Goal: Navigation & Orientation: Find specific page/section

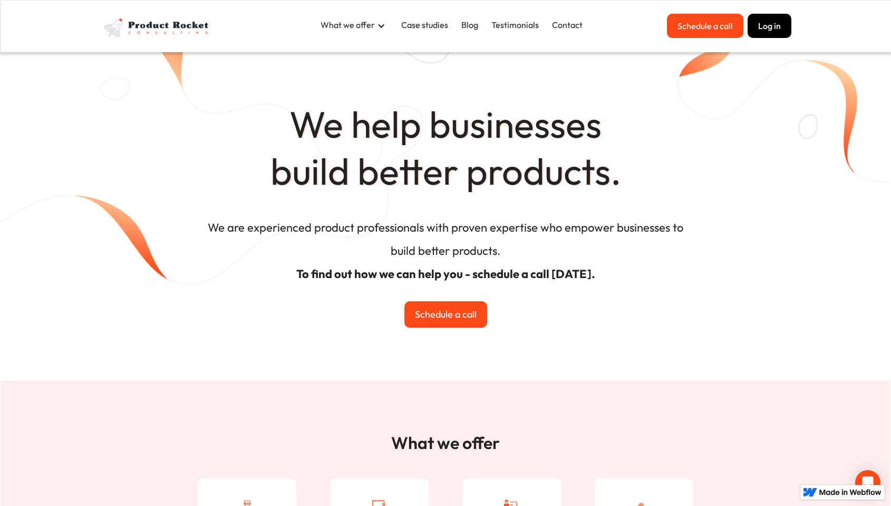
click at [382, 23] on div at bounding box center [381, 26] width 8 height 8
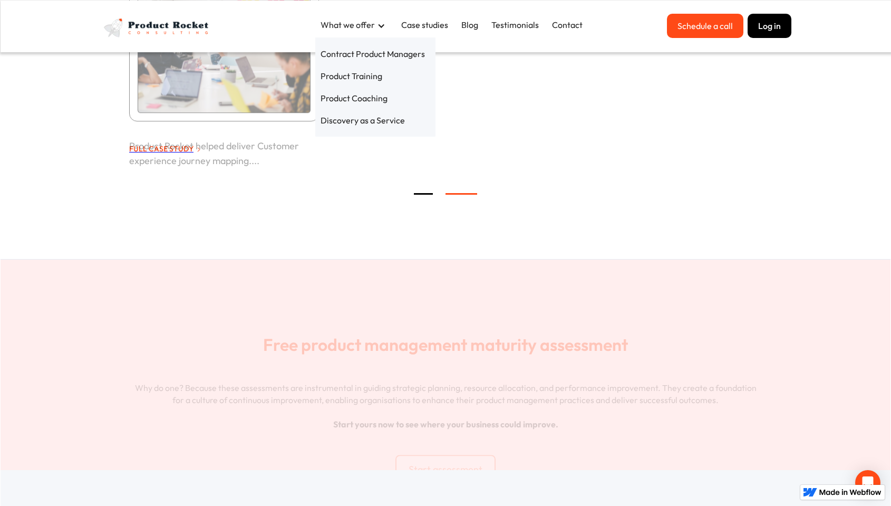
scroll to position [2540, 0]
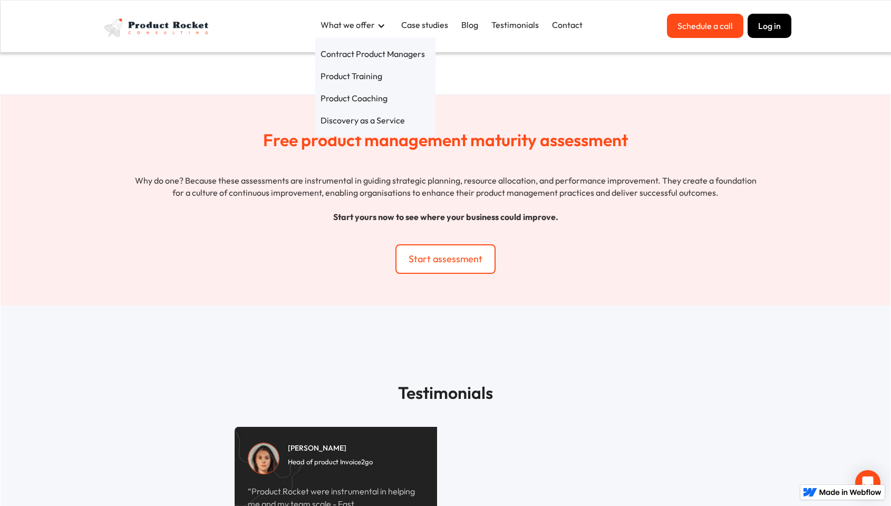
click at [575, 239] on div "Free product management maturity assessment Why do one? Because these assessmen…" at bounding box center [445, 195] width 633 height 158
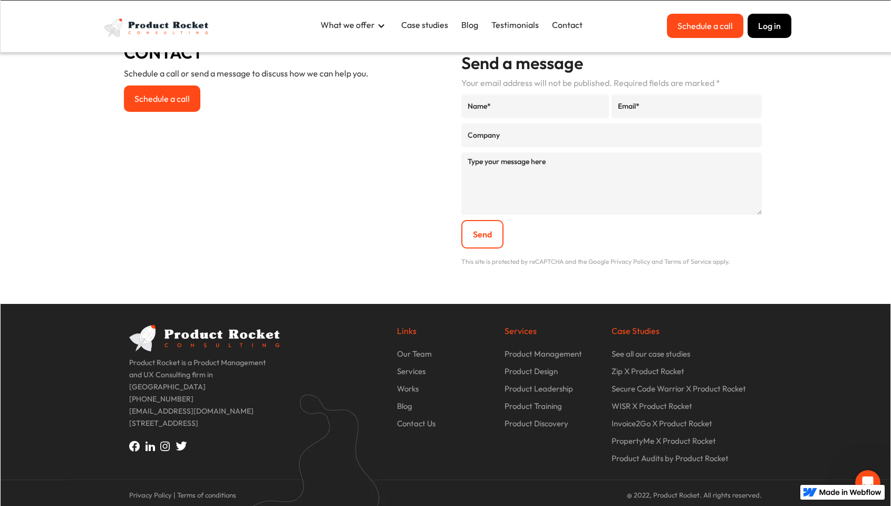
scroll to position [3579, 0]
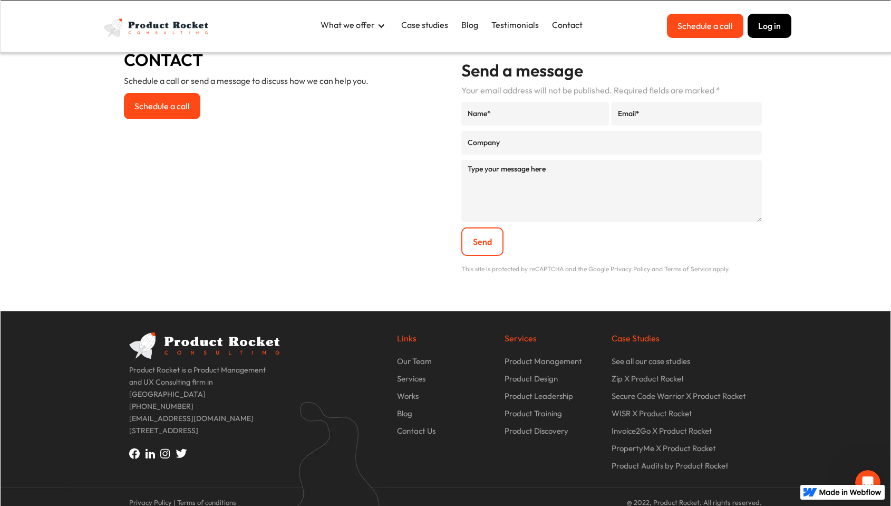
click at [151, 448] on img at bounding box center [153, 453] width 15 height 10
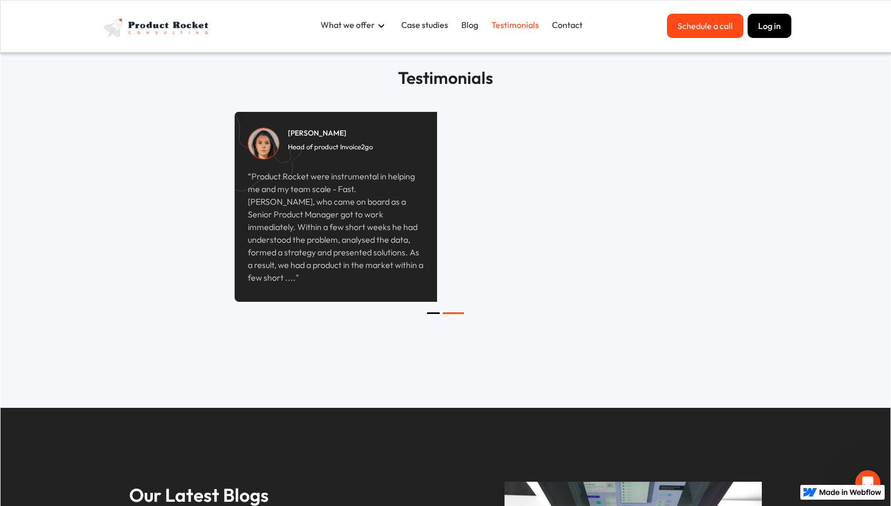
scroll to position [3591, 0]
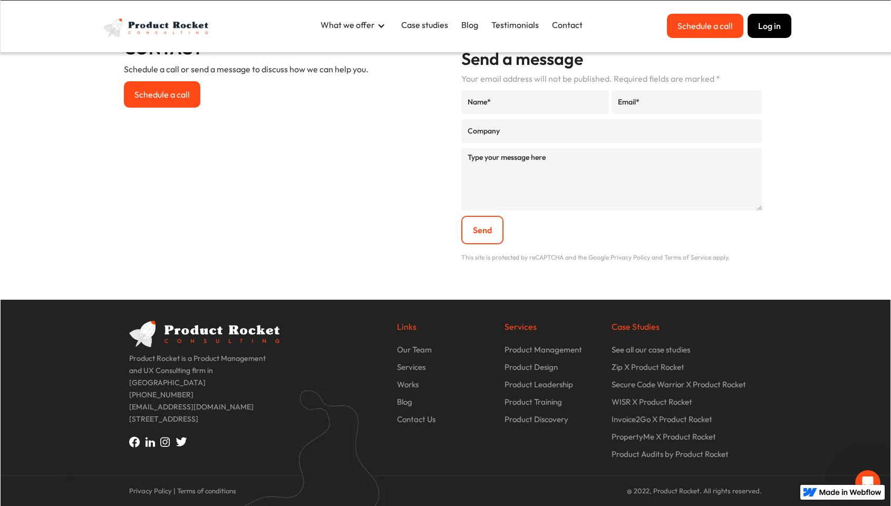
click at [418, 348] on p "Our Team" at bounding box center [414, 349] width 35 height 12
